Goal: Task Accomplishment & Management: Manage account settings

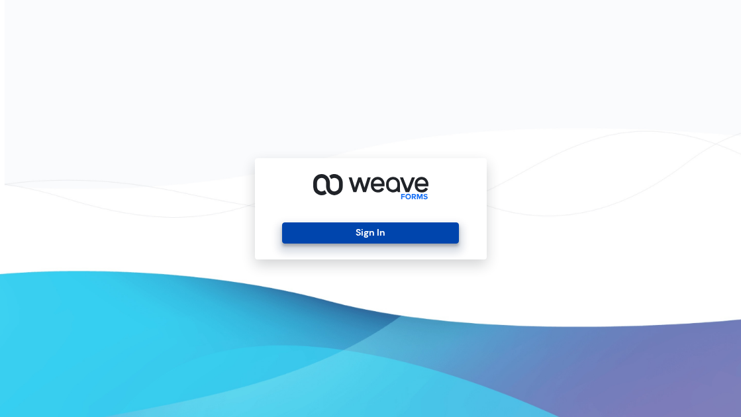
click at [379, 226] on button "Sign In" at bounding box center [370, 232] width 177 height 21
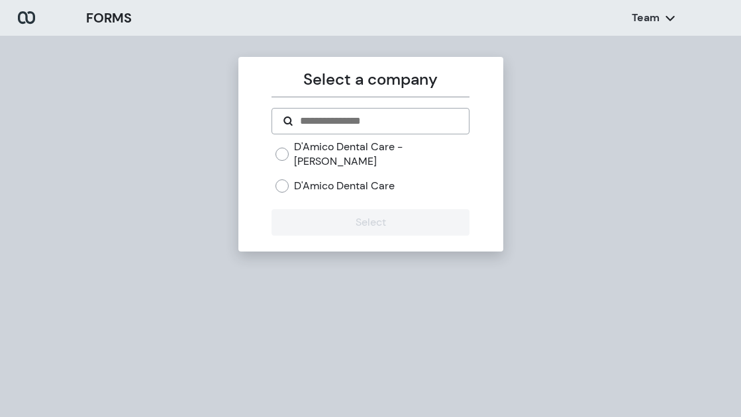
click at [295, 179] on label "D'Amico Dental Care" at bounding box center [344, 186] width 101 height 15
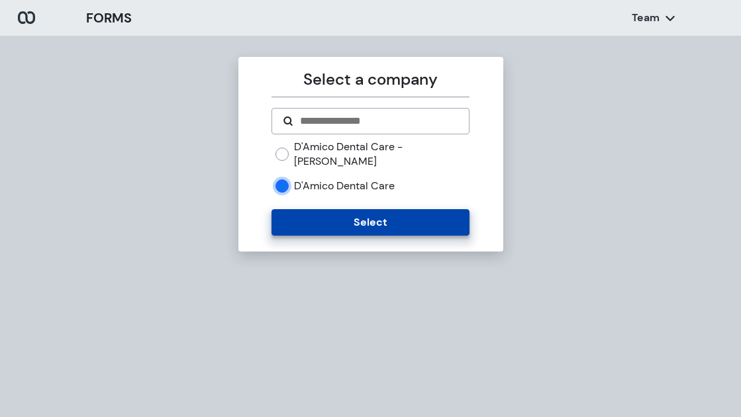
click at [306, 209] on button "Select" at bounding box center [370, 222] width 198 height 26
